Goal: Check status: Check status

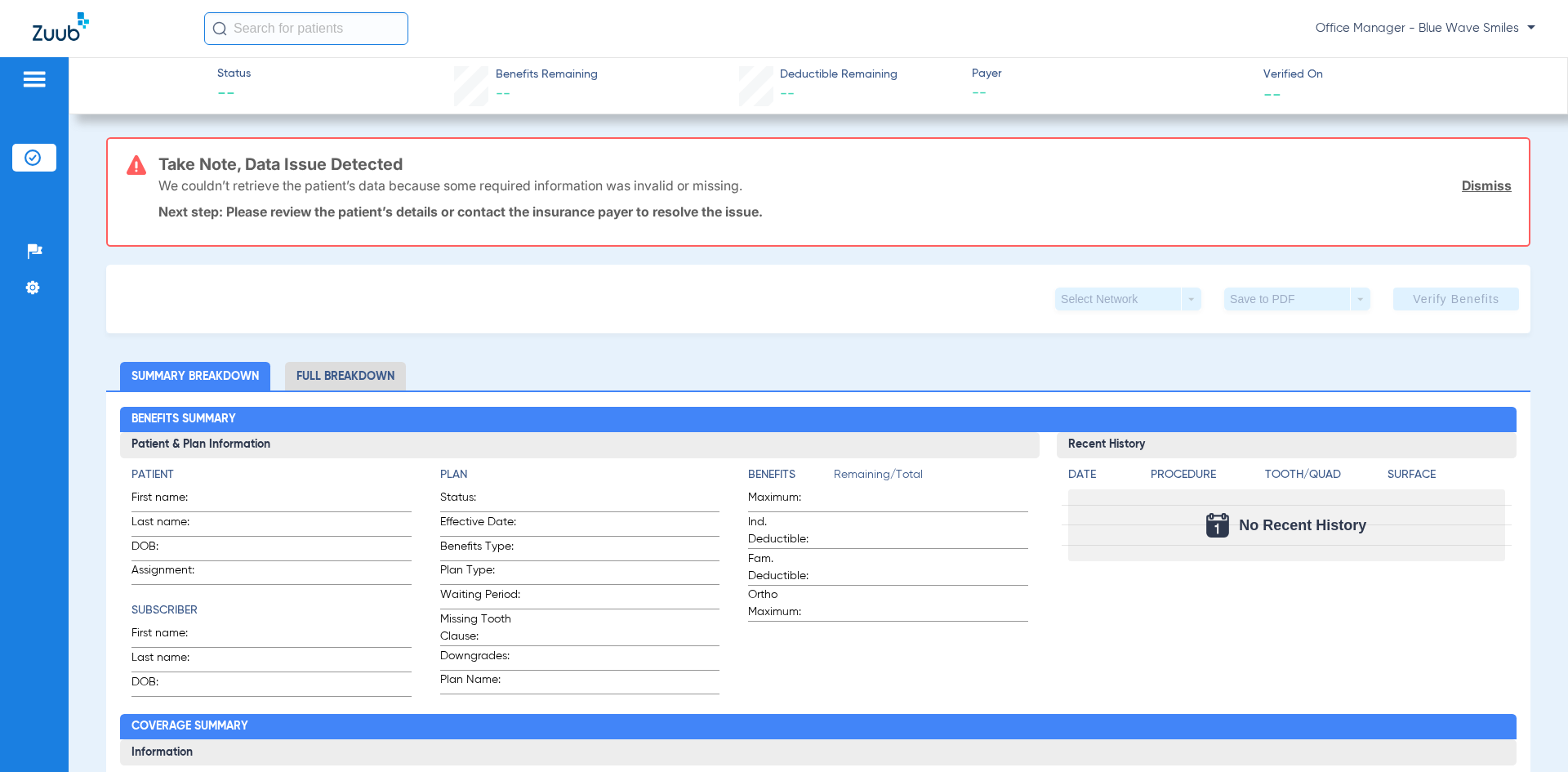
click at [245, 29] on input "text" at bounding box center [307, 28] width 205 height 32
click at [24, 156] on li "Insurance Verification" at bounding box center [34, 157] width 44 height 28
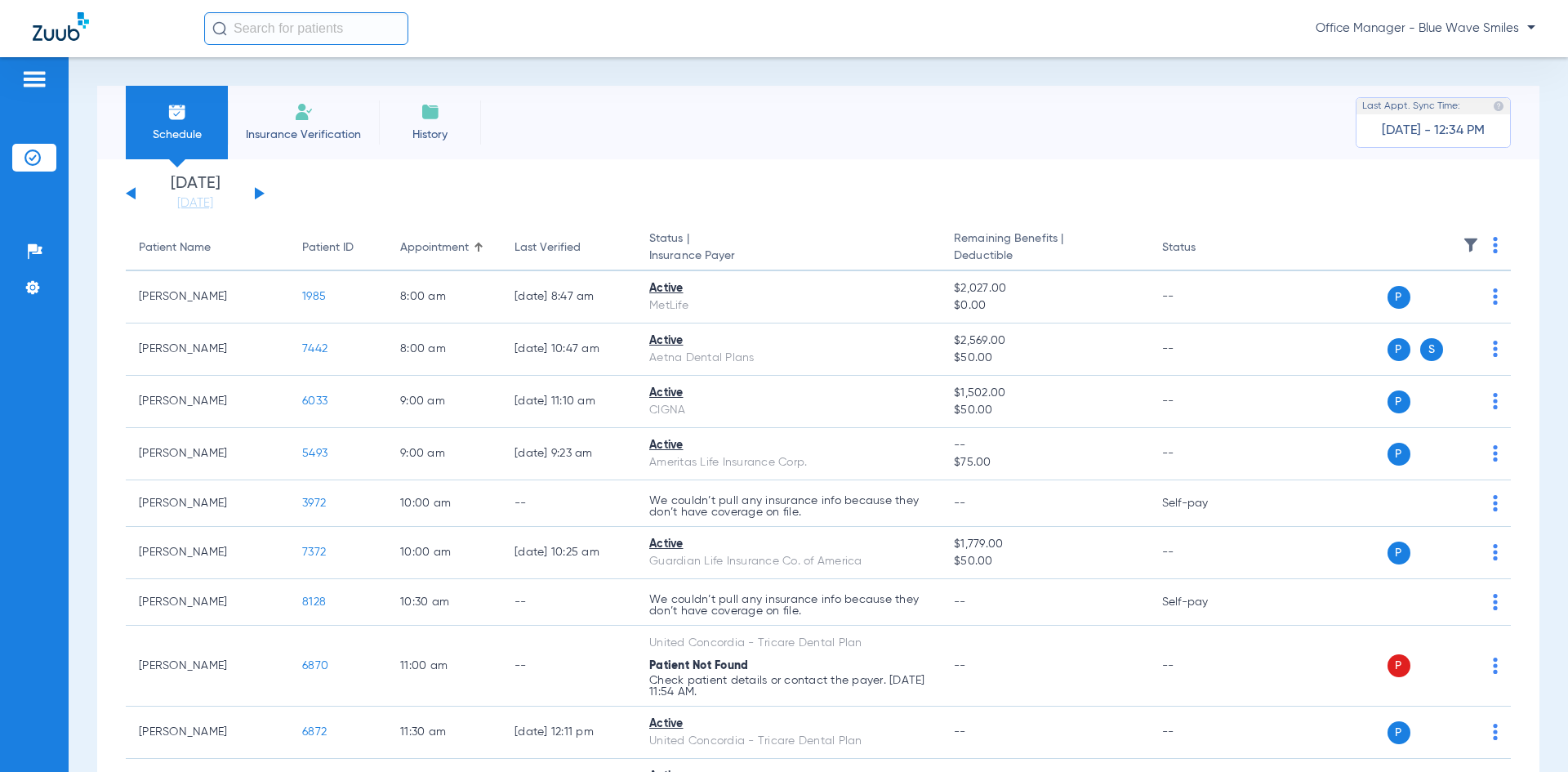
click at [325, 31] on input "text" at bounding box center [307, 28] width 205 height 32
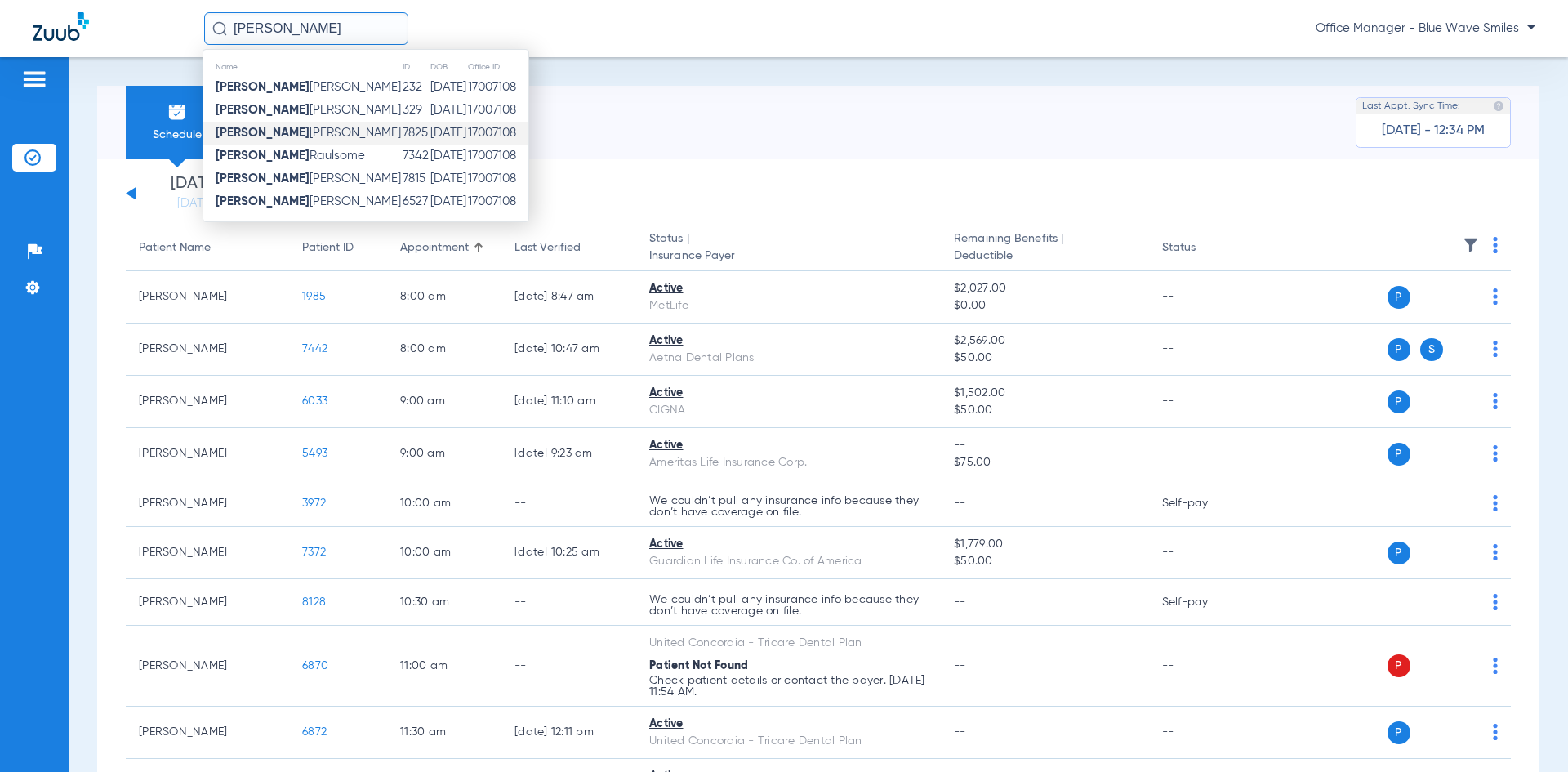
type input "[PERSON_NAME]"
click at [265, 131] on span "[PERSON_NAME]" at bounding box center [309, 133] width 185 height 12
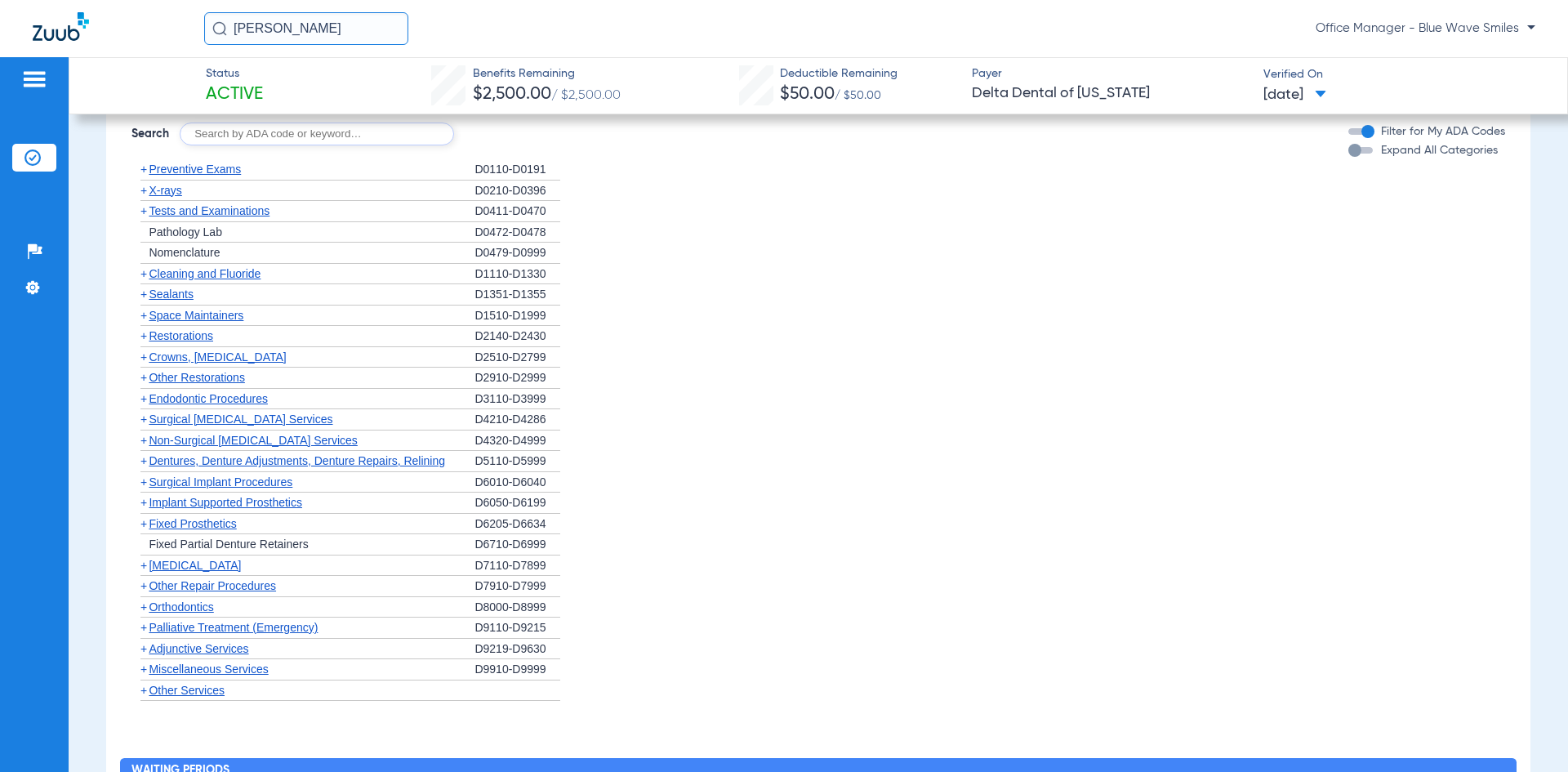
scroll to position [675, 0]
